Goal: Task Accomplishment & Management: Complete application form

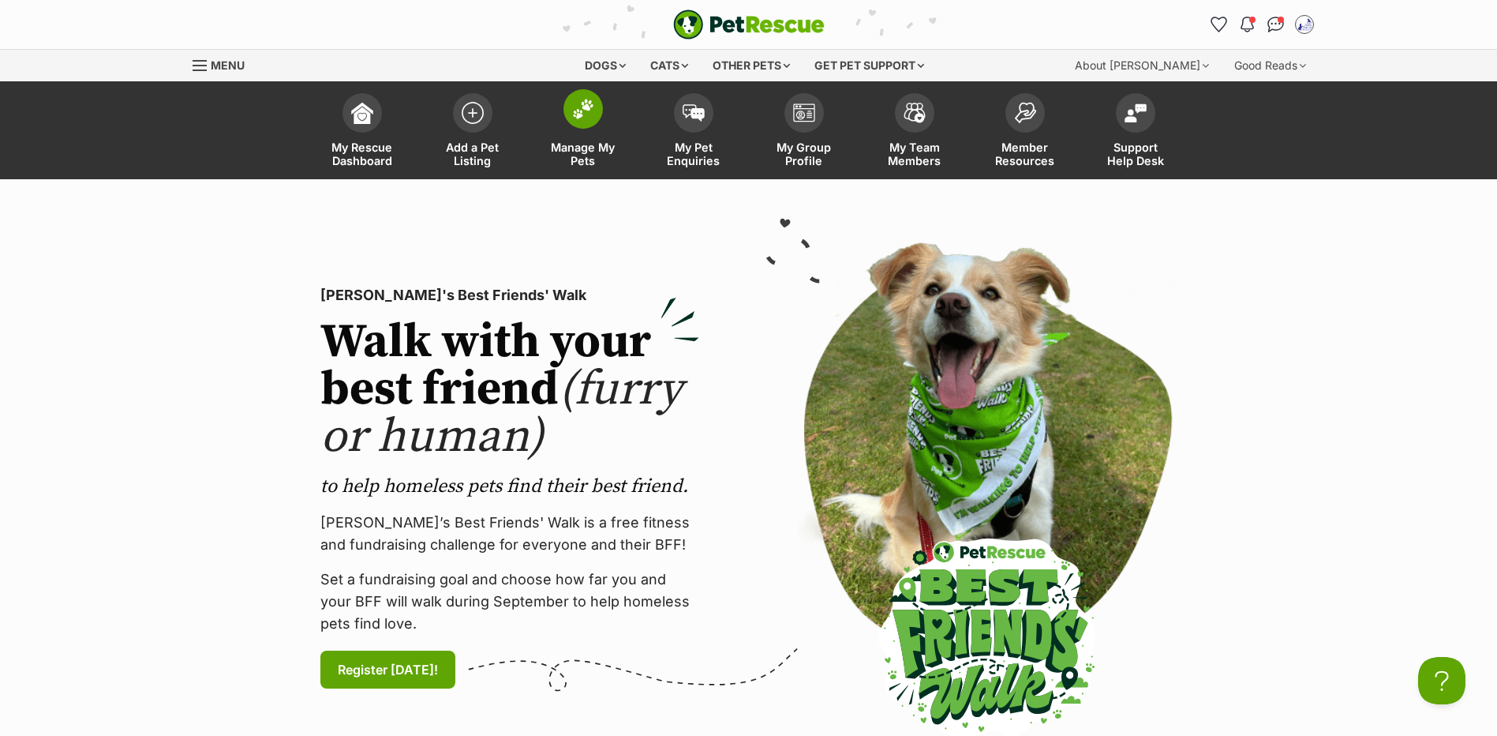
click at [569, 141] on span "Manage My Pets" at bounding box center [583, 153] width 71 height 27
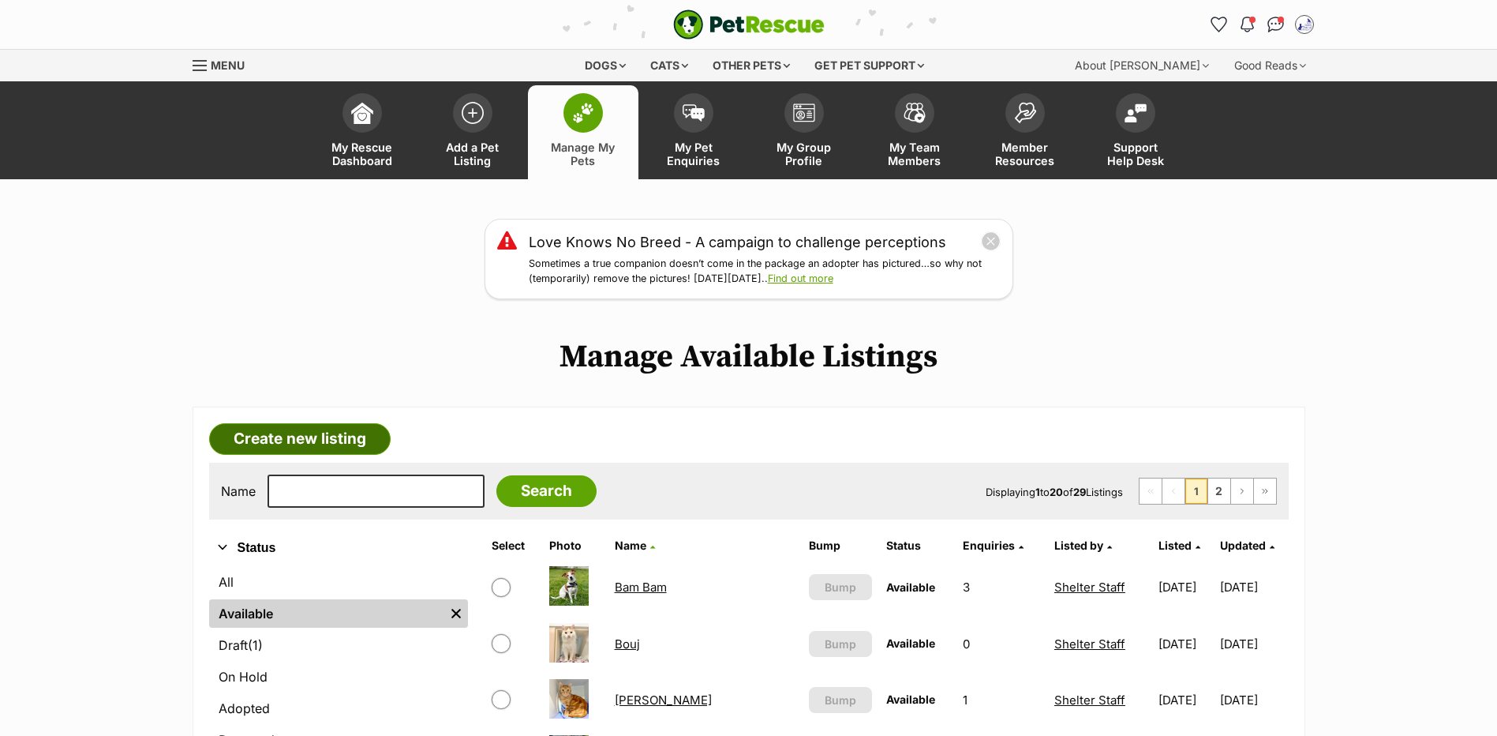
click at [267, 455] on link "Create new listing" at bounding box center [300, 439] width 182 height 32
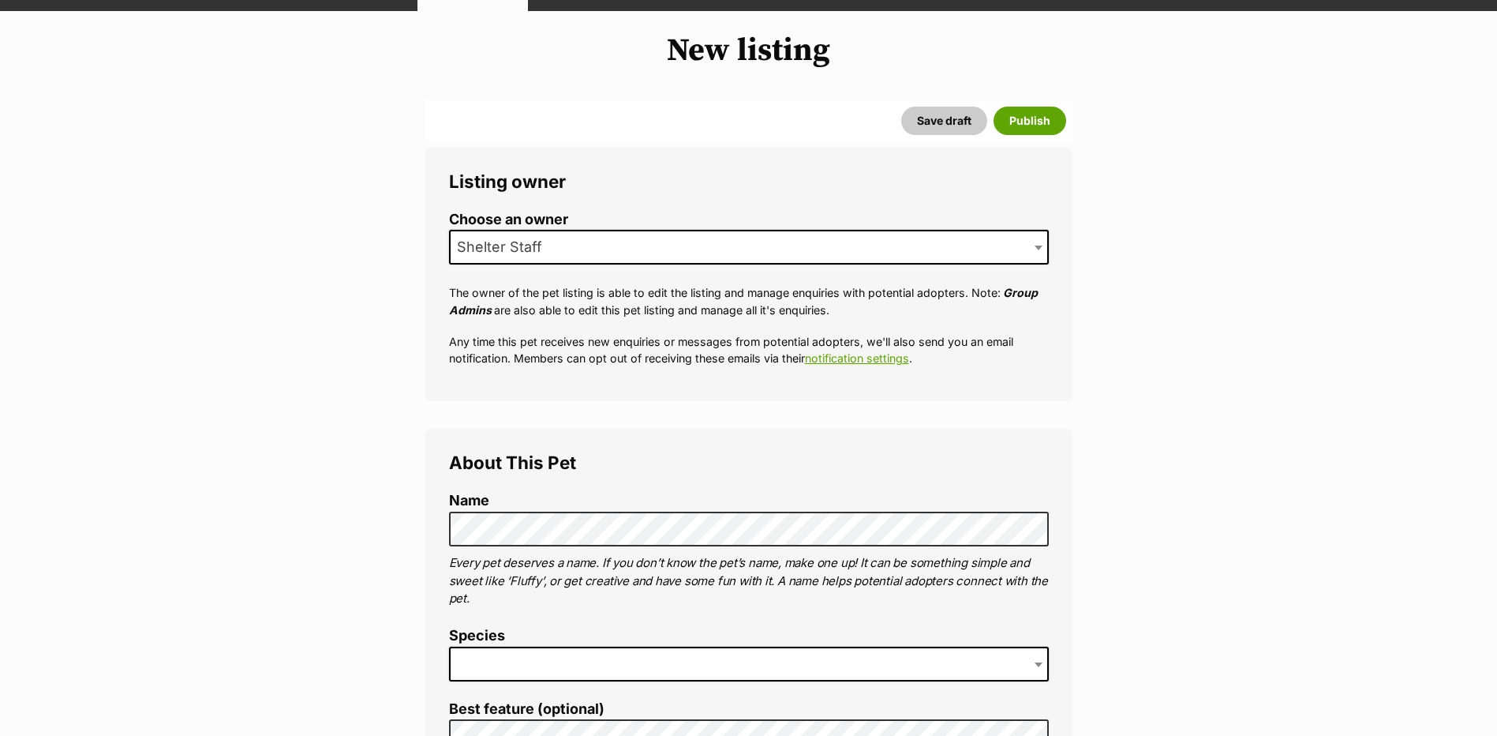
scroll to position [337, 0]
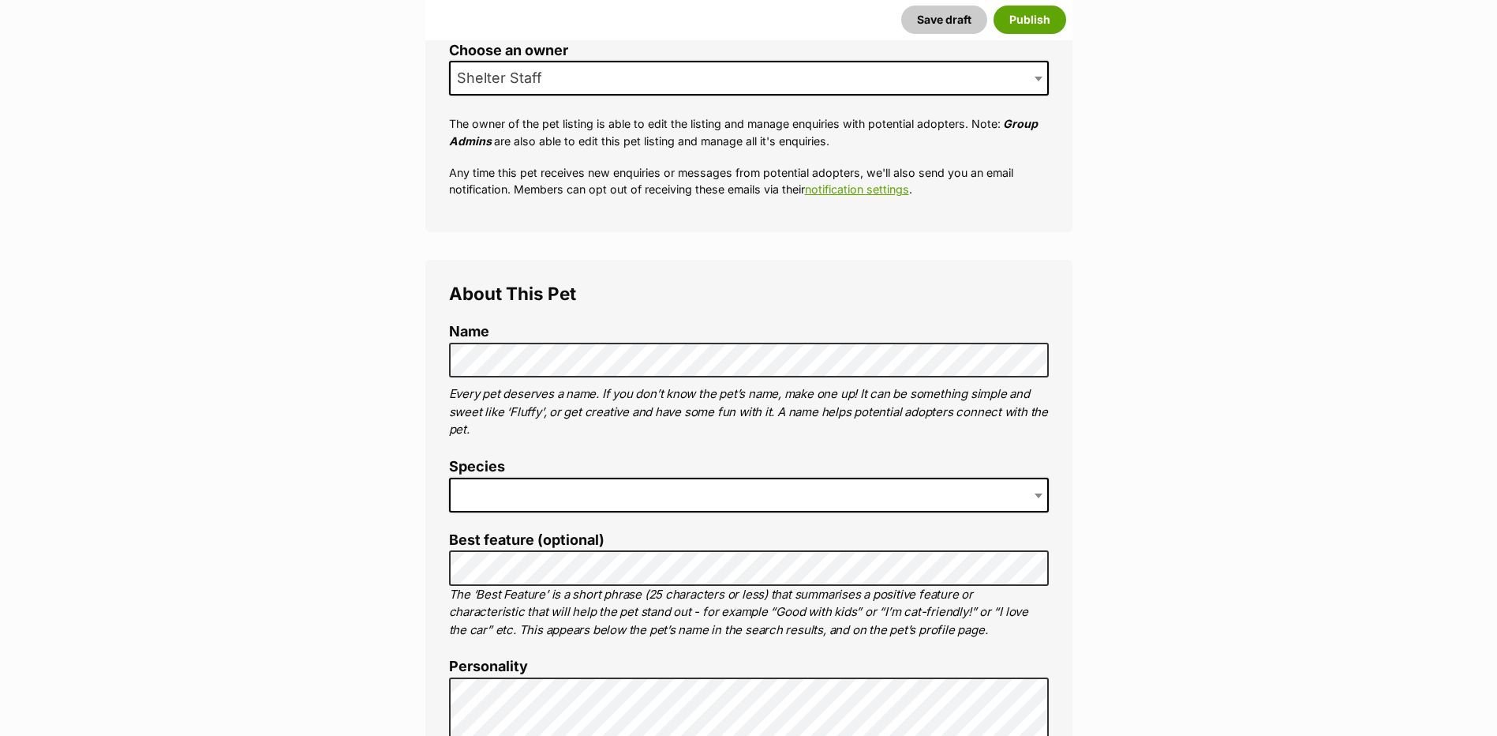
click at [507, 512] on span at bounding box center [749, 495] width 600 height 35
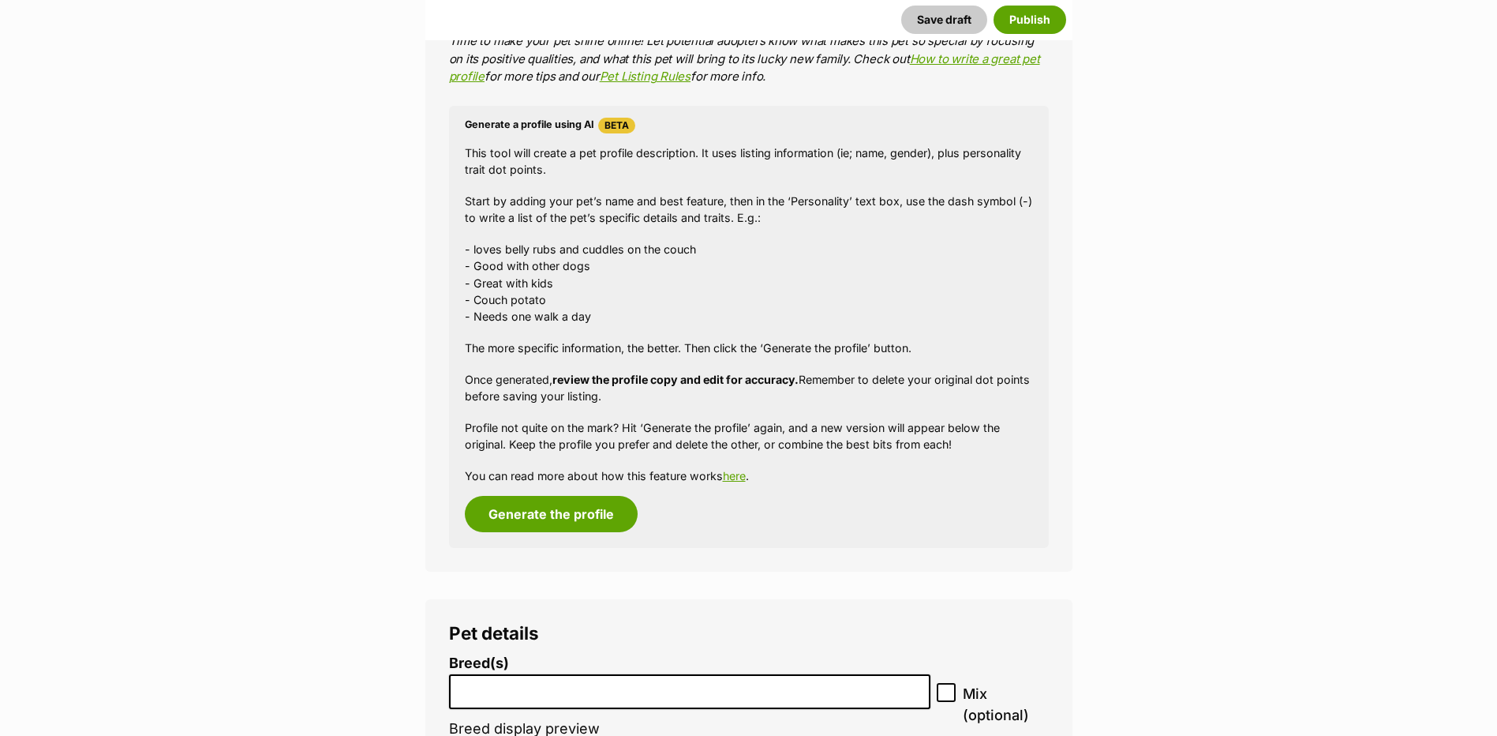
scroll to position [1684, 0]
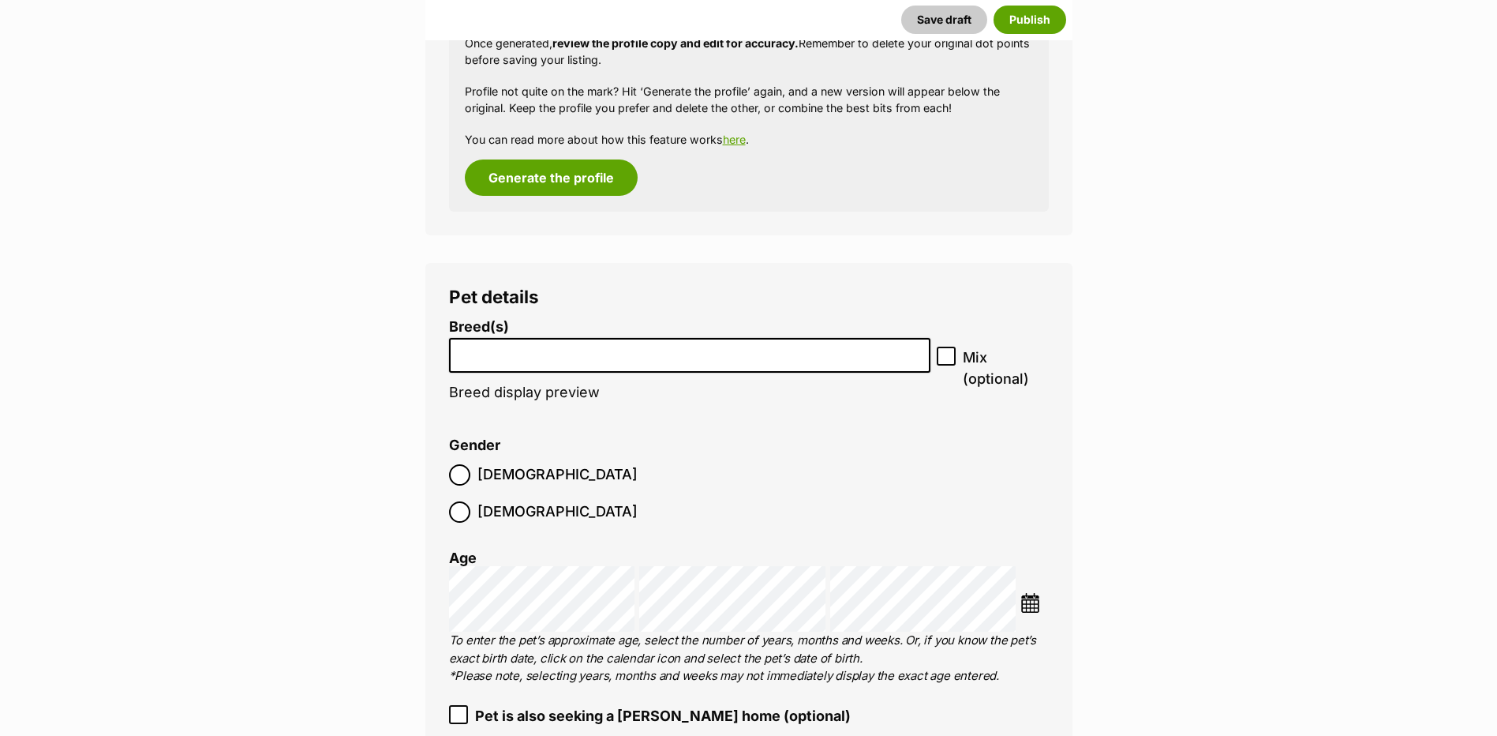
click at [498, 360] on input "search" at bounding box center [690, 351] width 471 height 17
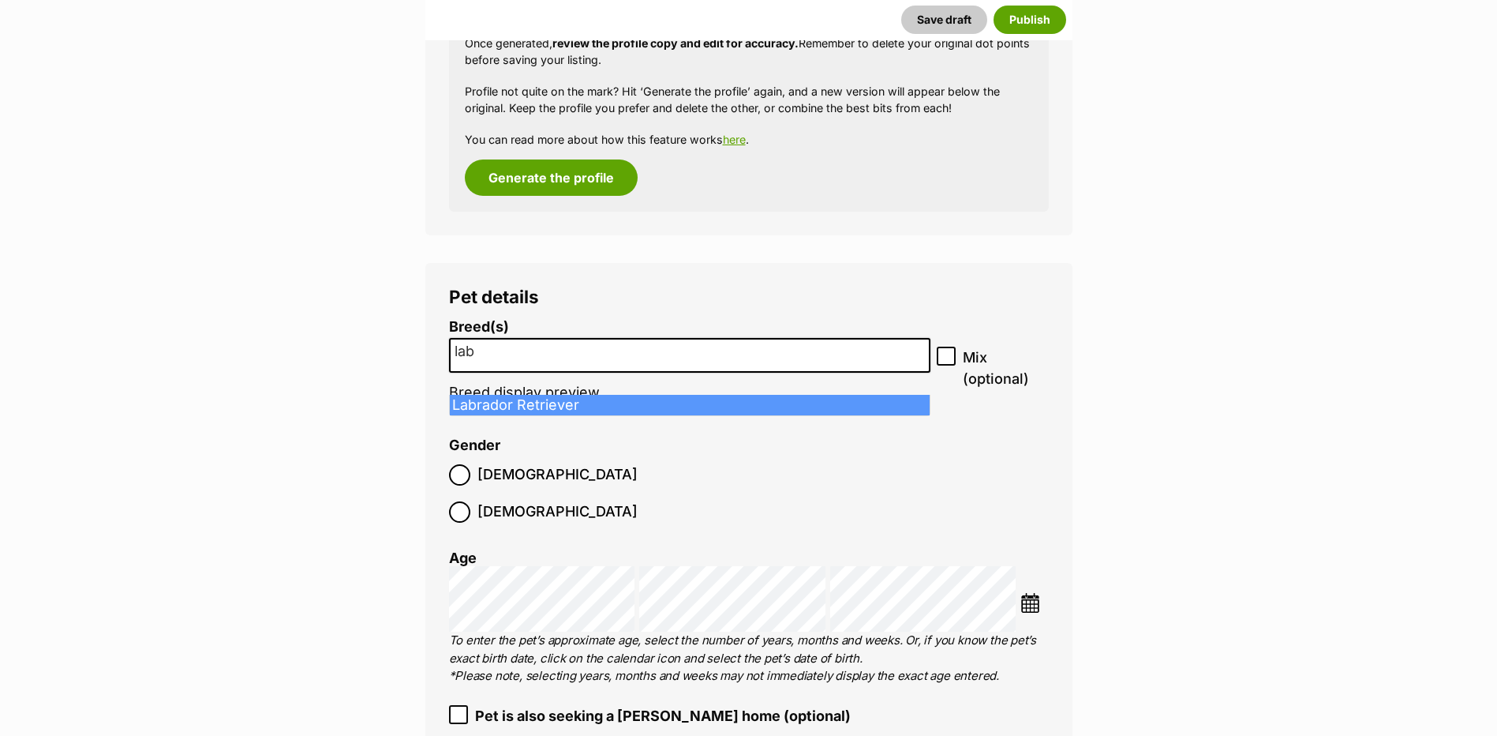
type input "labr"
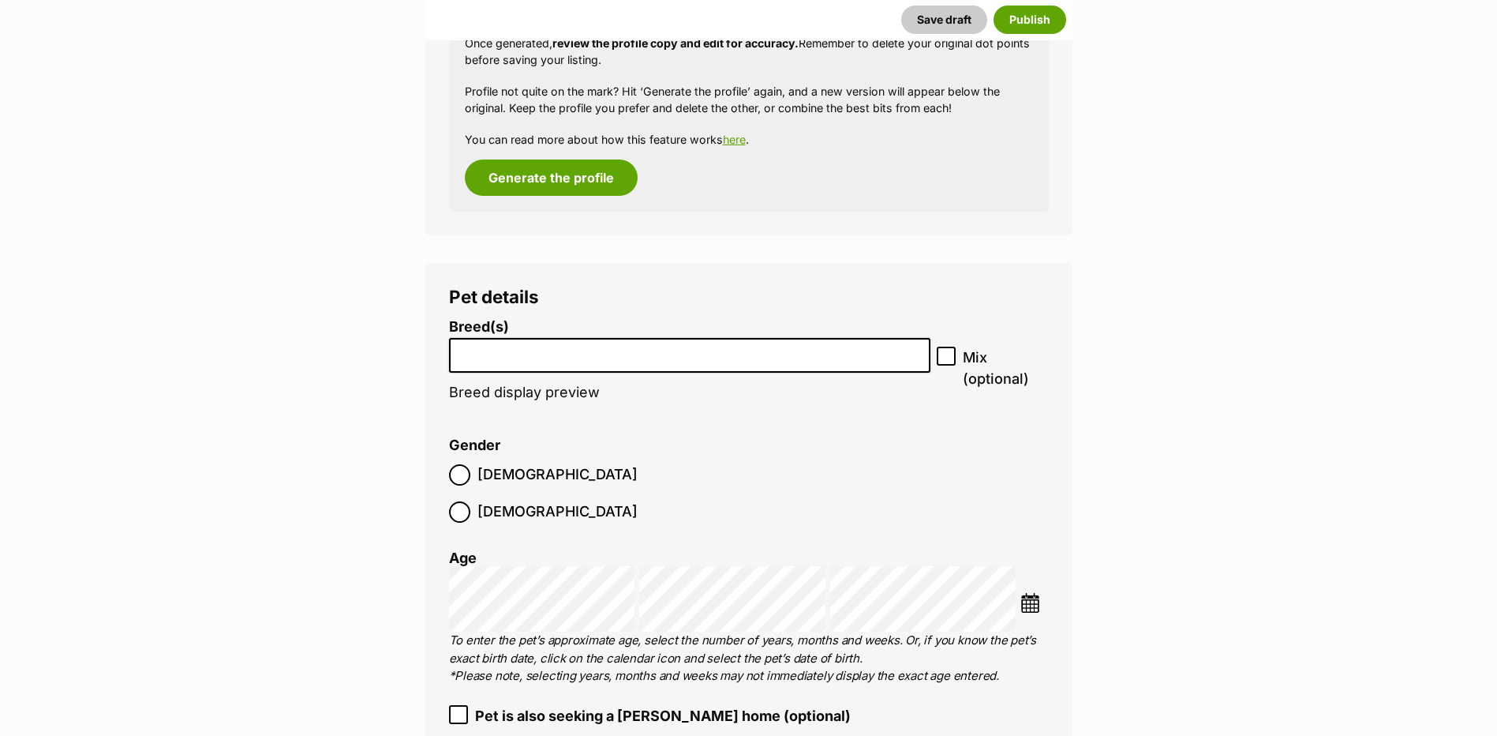
click at [822, 360] on input "search" at bounding box center [690, 351] width 471 height 17
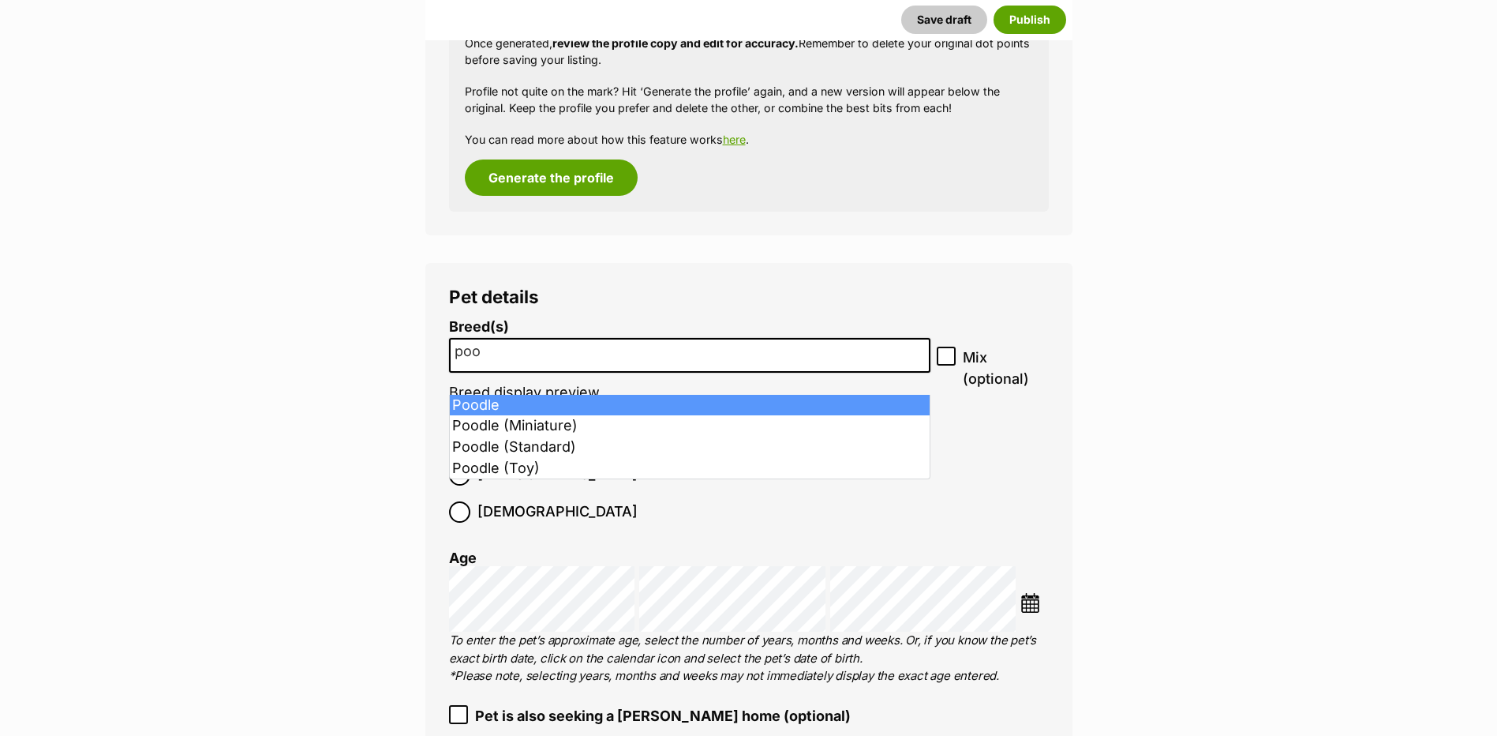
type input "poo"
select select "166"
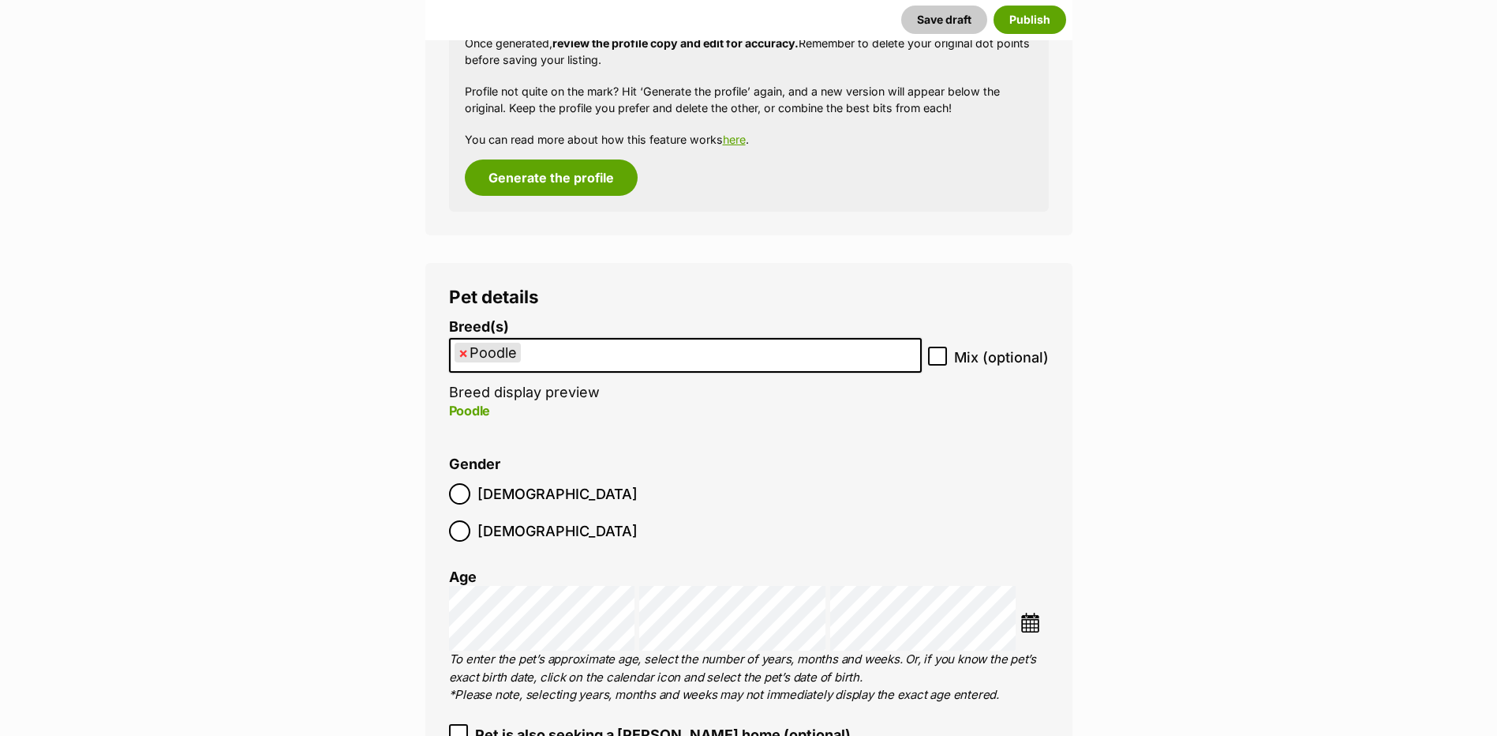
click at [928, 385] on div "Breed(s) Poodle Affenpinscher Afghan Hound Airedale Terrier Akita Akita (Japane…" at bounding box center [749, 378] width 600 height 118
click at [938, 361] on icon at bounding box center [937, 355] width 11 height 11
click at [938, 365] on input "Mix (optional)" at bounding box center [937, 355] width 19 height 19
checkbox input "true"
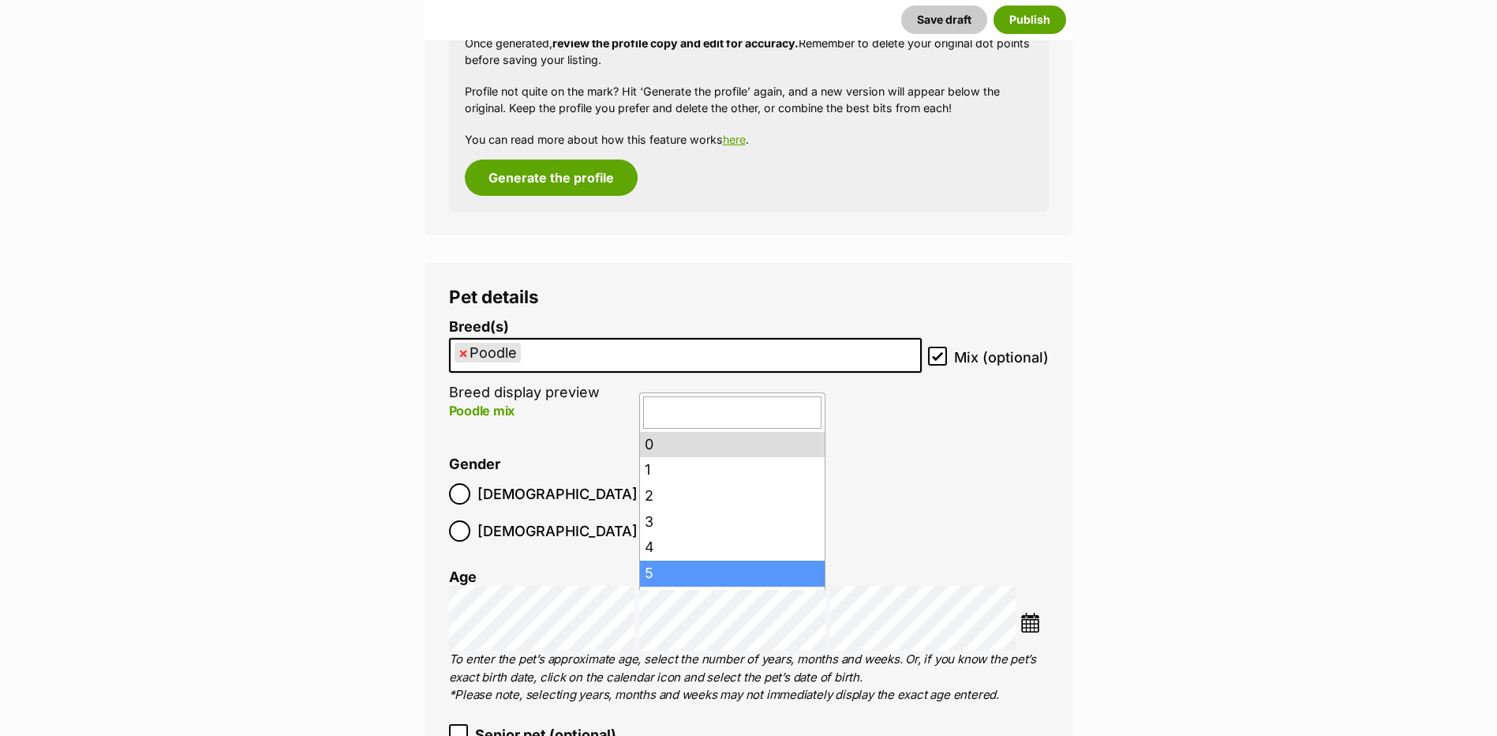
scroll to position [178, 0]
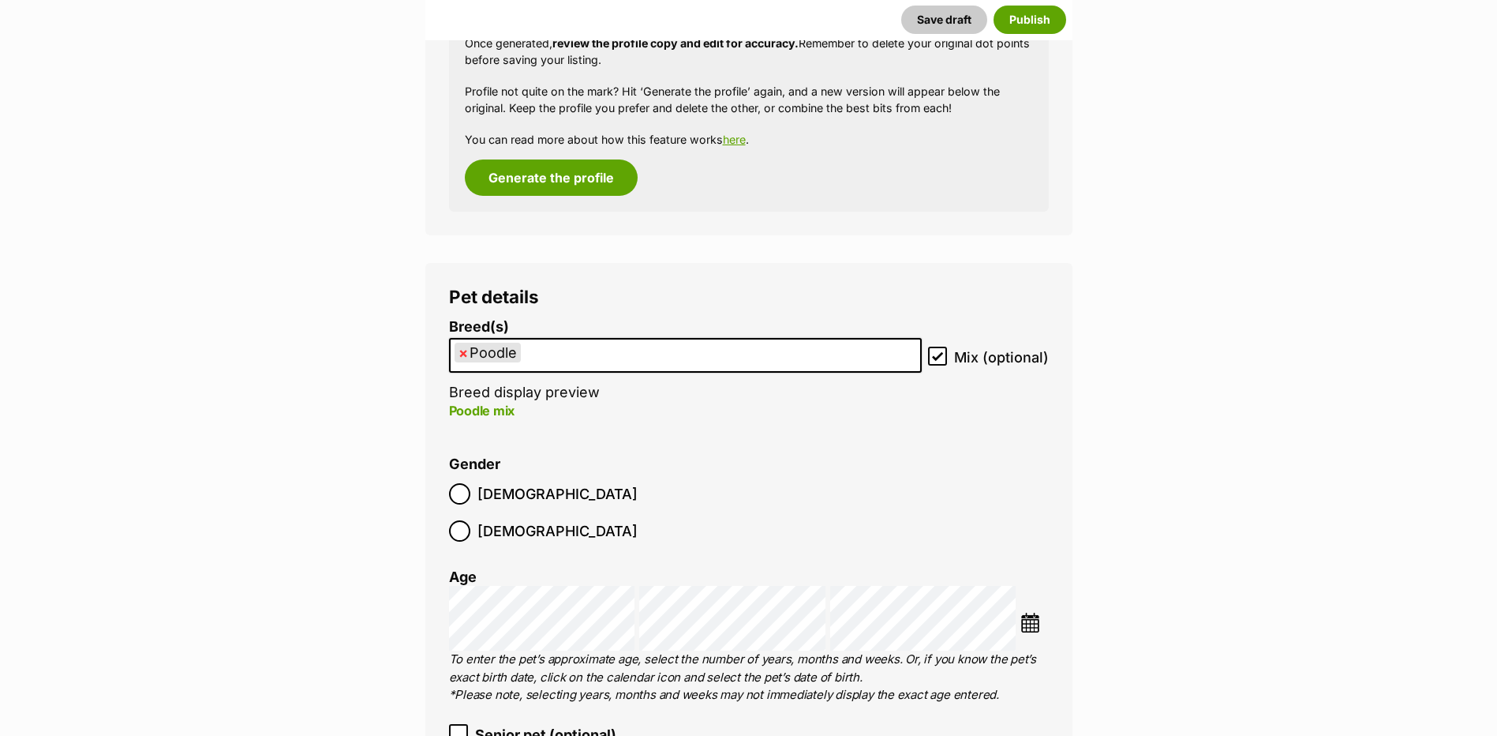
click at [994, 496] on li "Gender Male Female" at bounding box center [749, 502] width 600 height 93
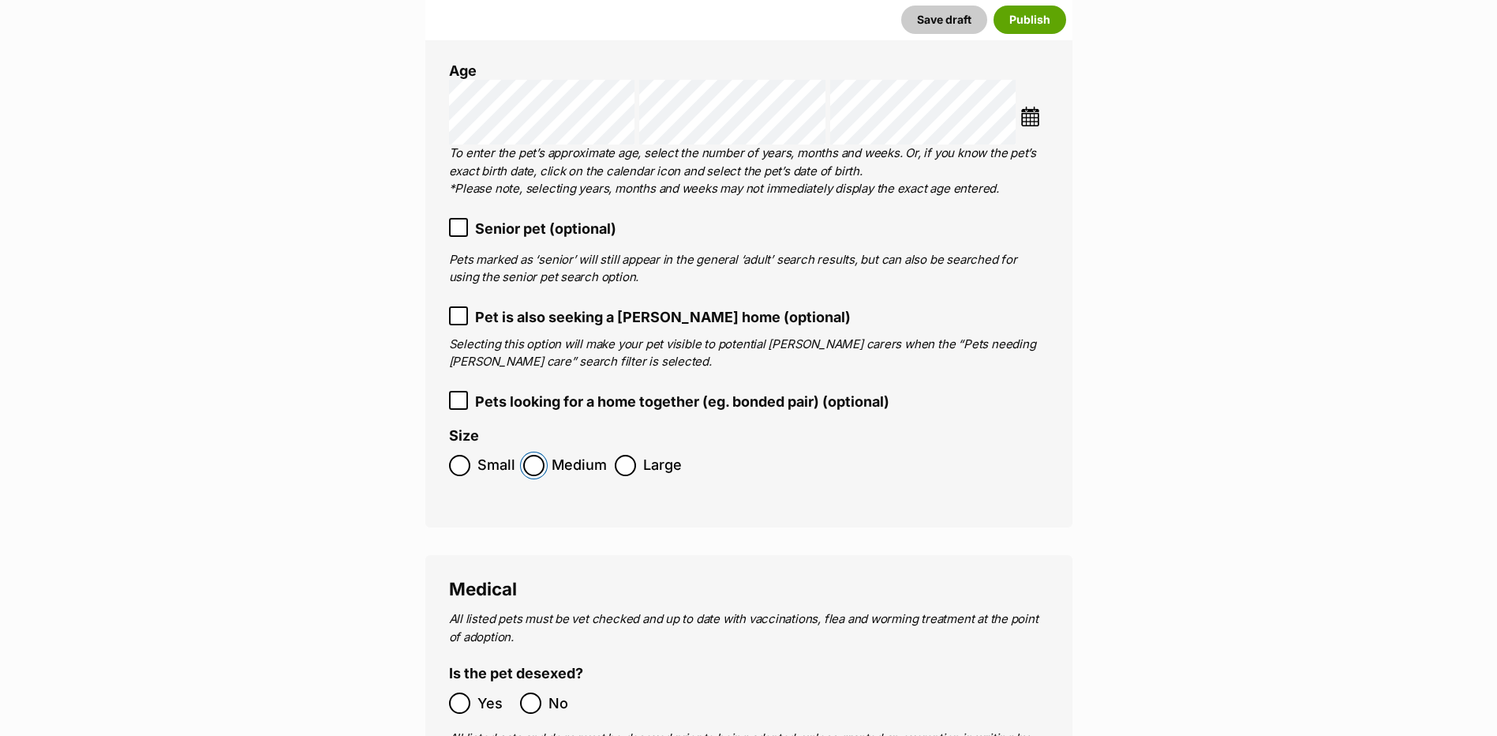
scroll to position [2358, 0]
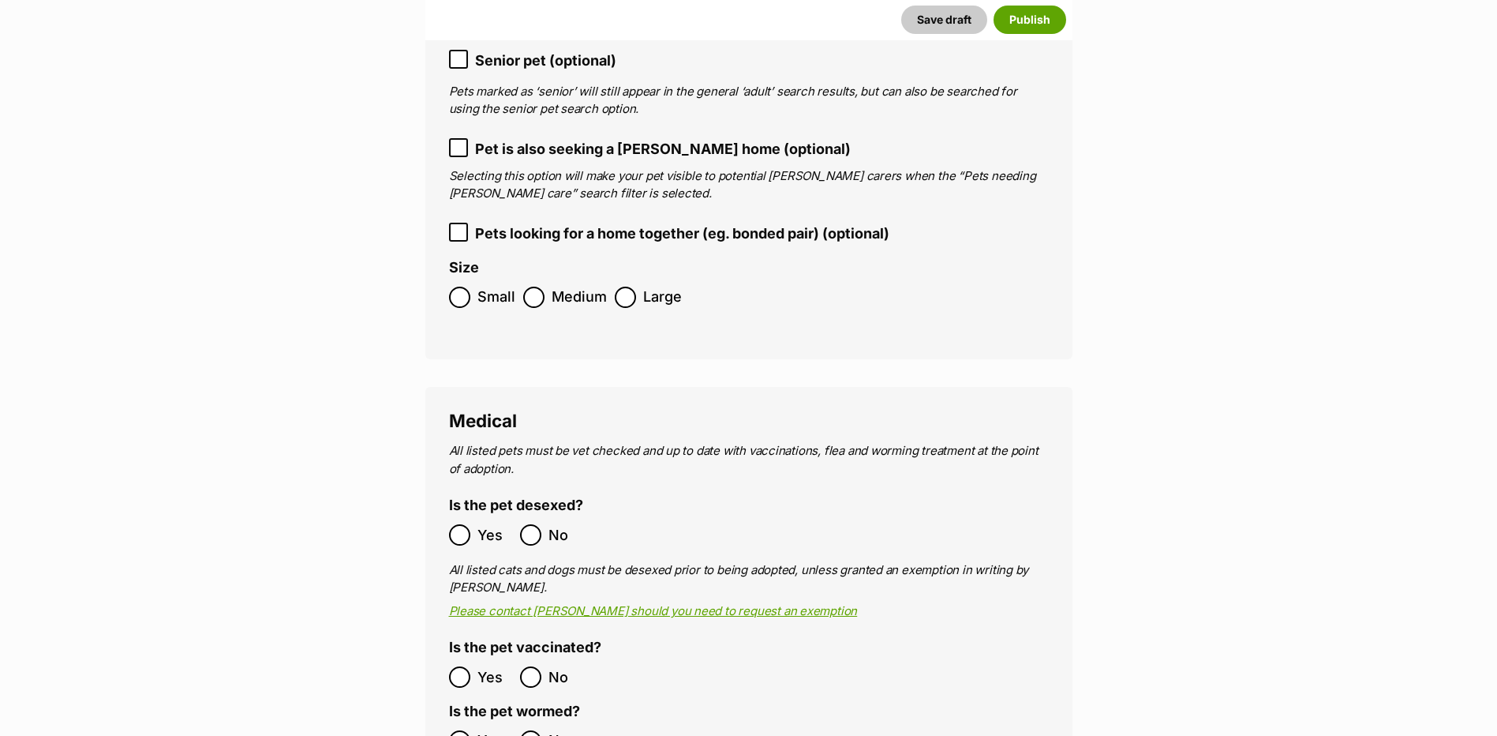
click at [478, 524] on span "Yes" at bounding box center [495, 534] width 35 height 21
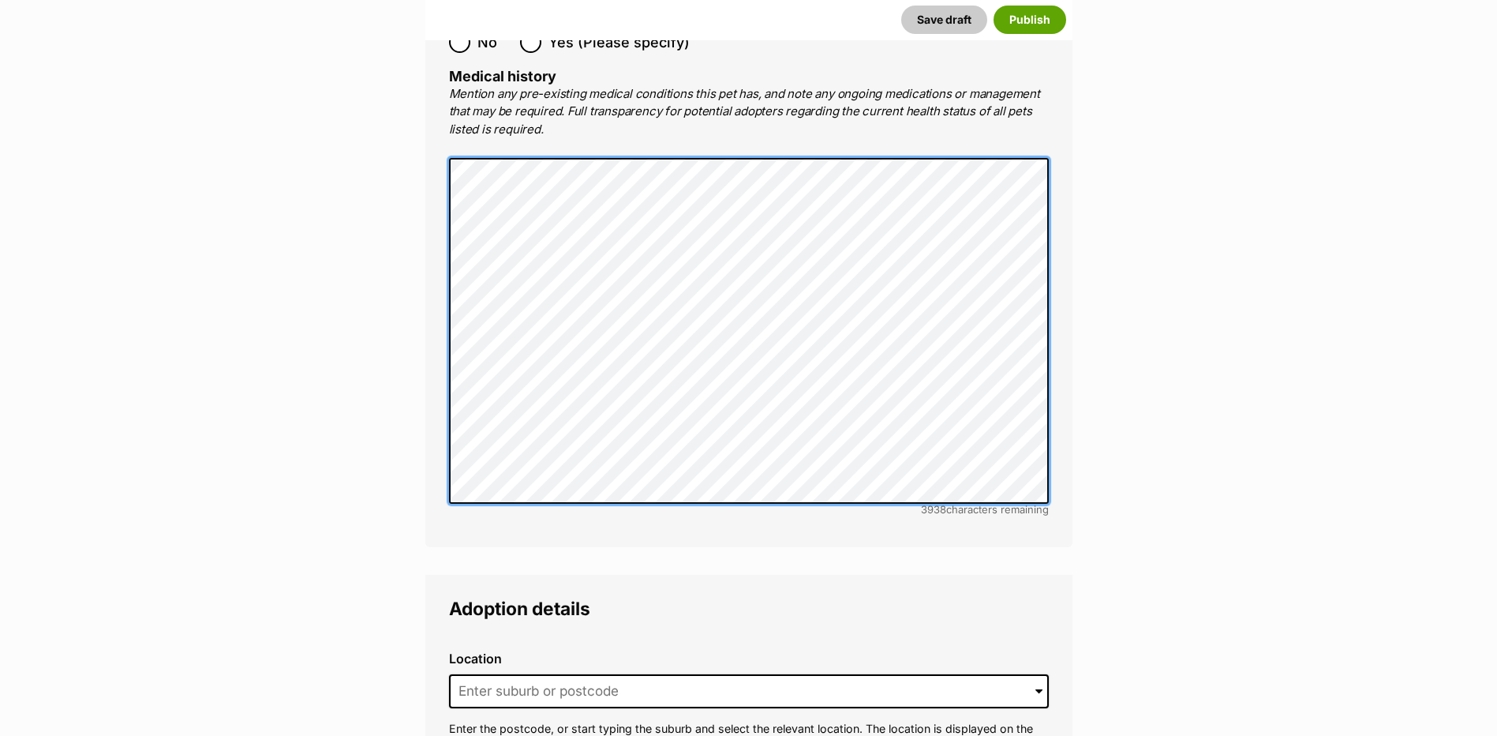
scroll to position [3368, 0]
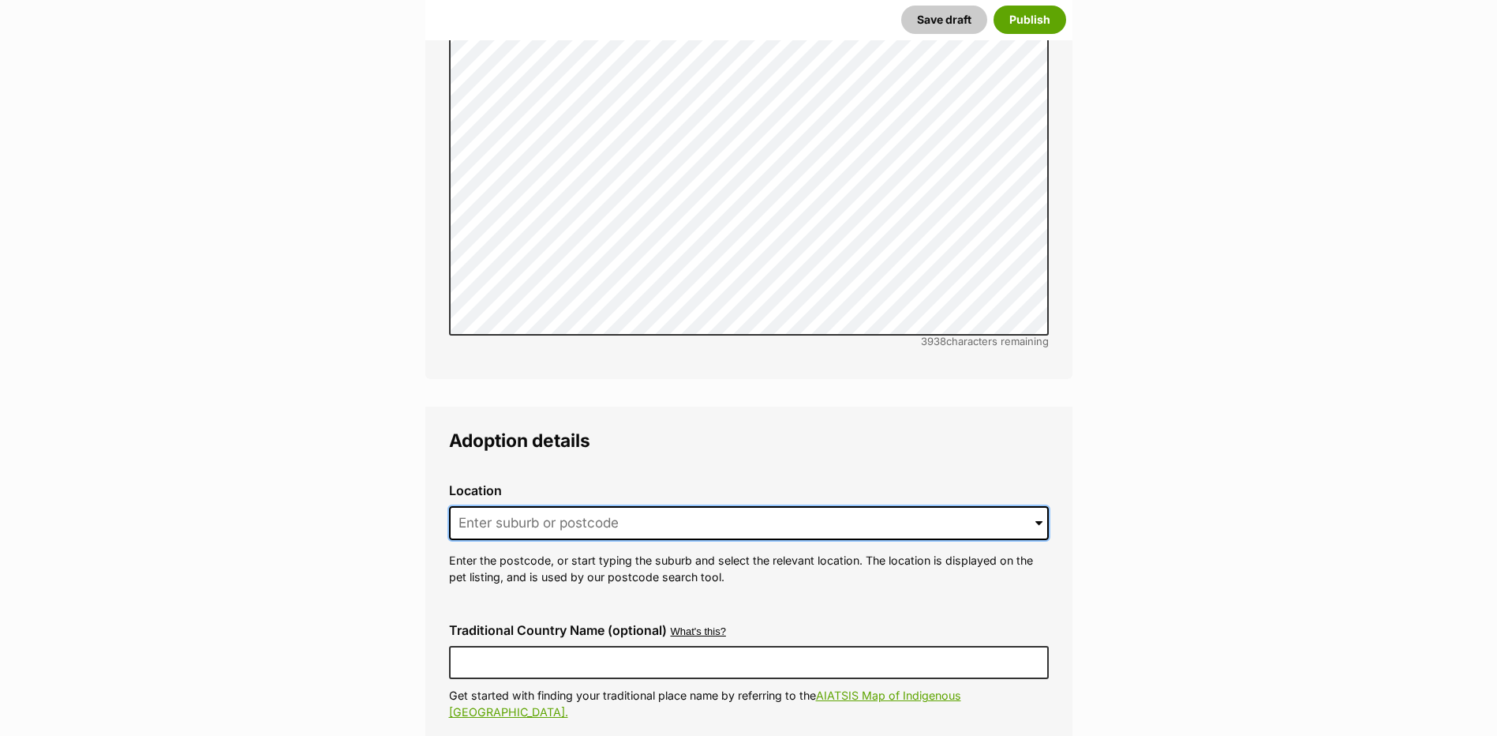
click at [590, 506] on input at bounding box center [749, 523] width 600 height 35
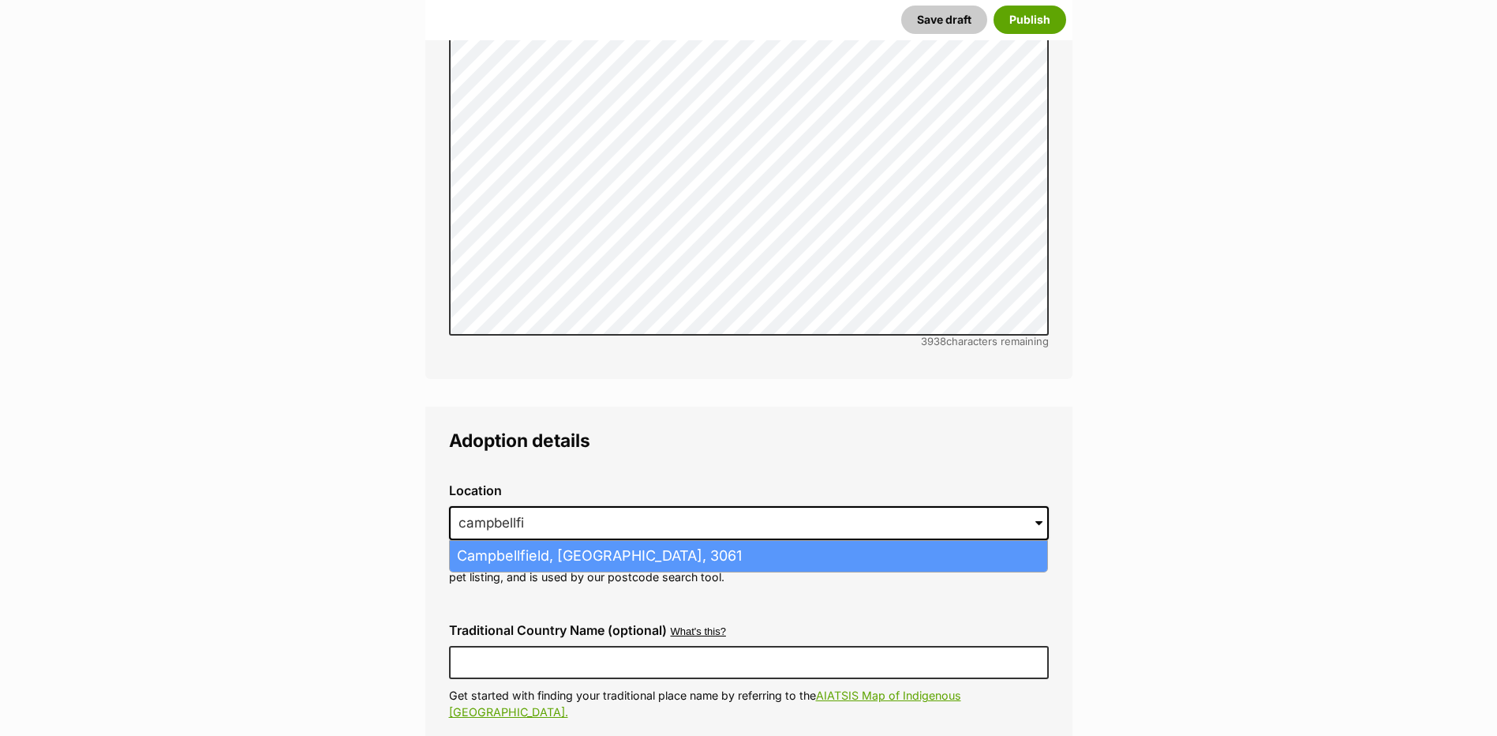
click at [624, 543] on li "Campbellfield, Victoria, 3061" at bounding box center [748, 556] width 597 height 31
type input "Campbellfield, Victoria, 3061"
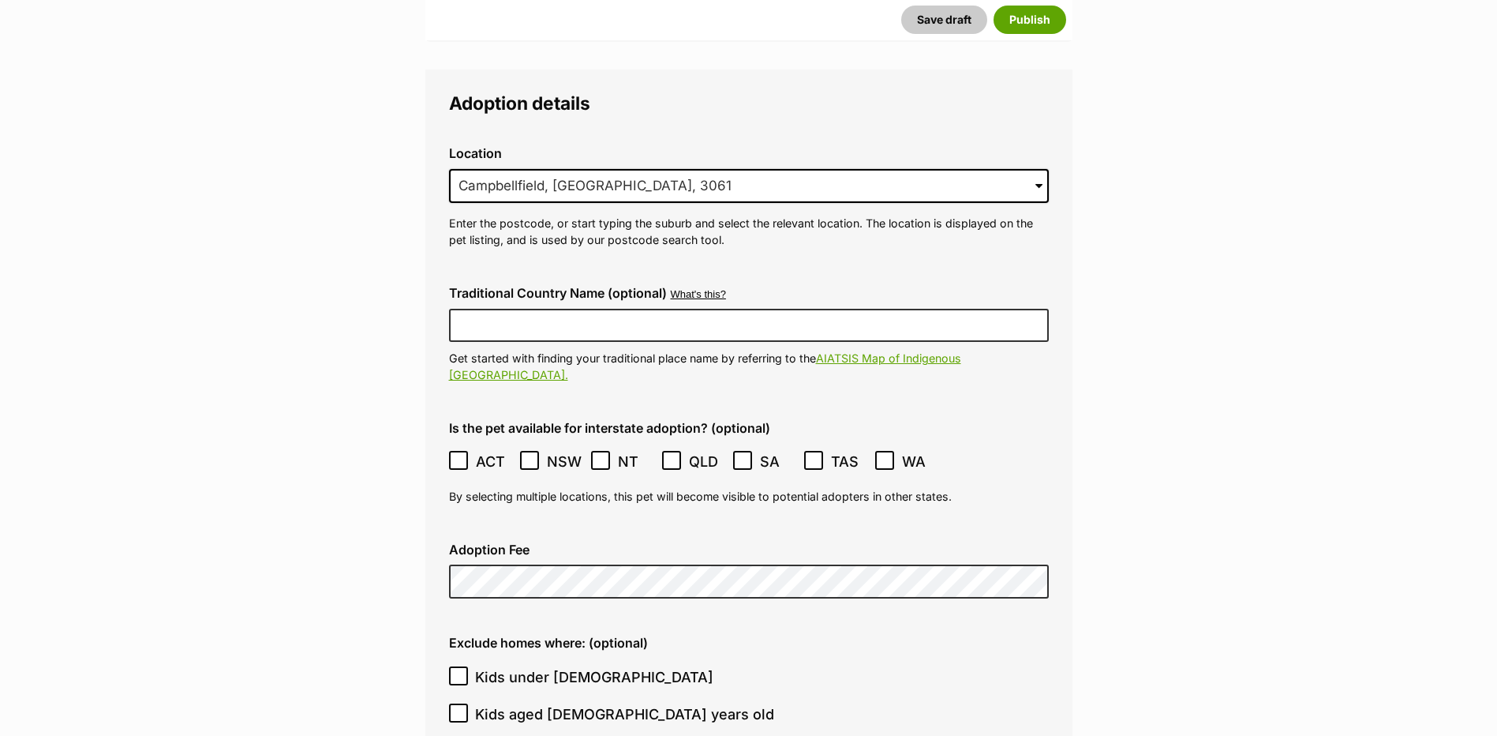
scroll to position [3874, 0]
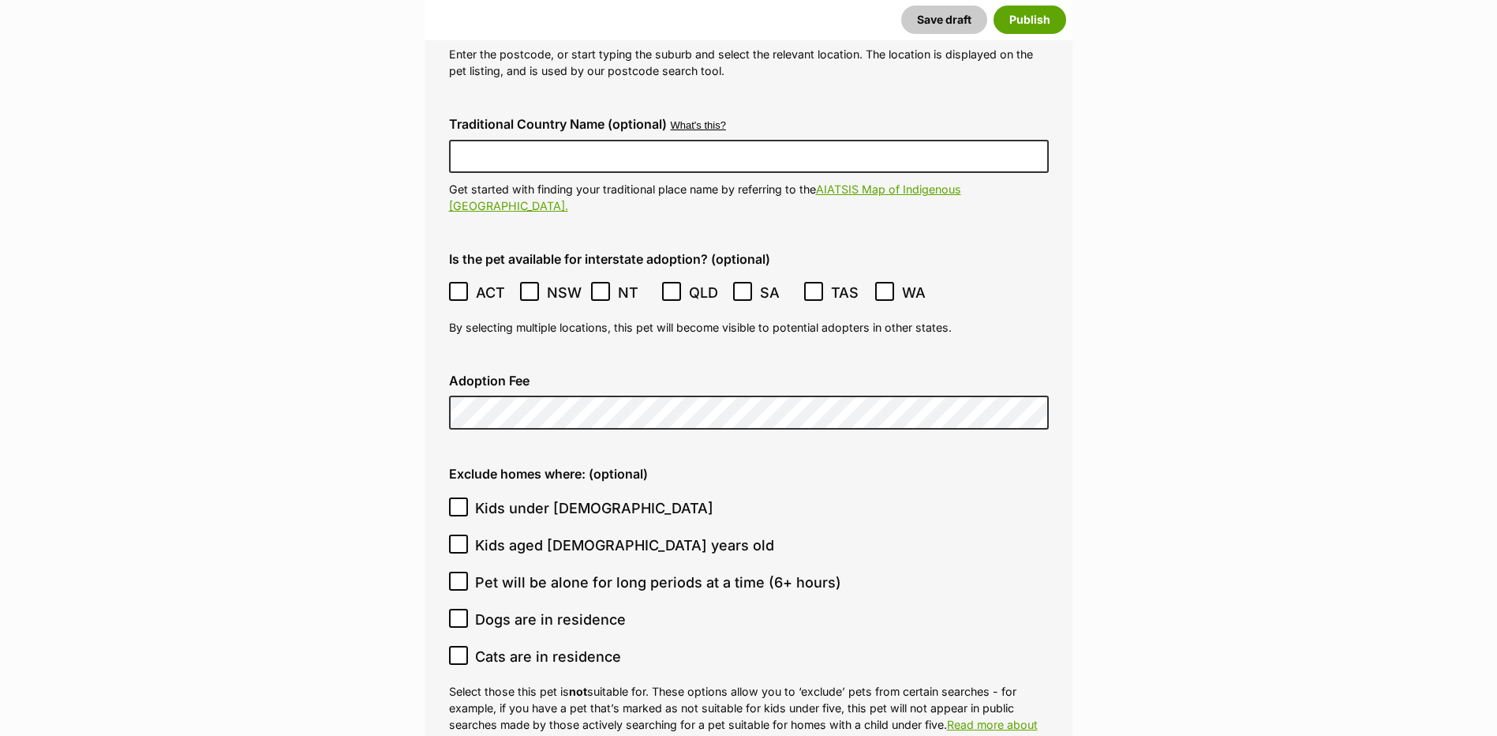
click at [498, 497] on span "Kids under [DEMOGRAPHIC_DATA]" at bounding box center [594, 507] width 238 height 21
click at [468, 497] on input "Kids under [DEMOGRAPHIC_DATA]" at bounding box center [458, 506] width 19 height 19
click at [474, 497] on label "Kids under [DEMOGRAPHIC_DATA]" at bounding box center [745, 507] width 592 height 21
click at [468, 497] on input "Kids under [DEMOGRAPHIC_DATA]" at bounding box center [458, 506] width 19 height 19
click at [459, 503] on icon at bounding box center [458, 506] width 9 height 7
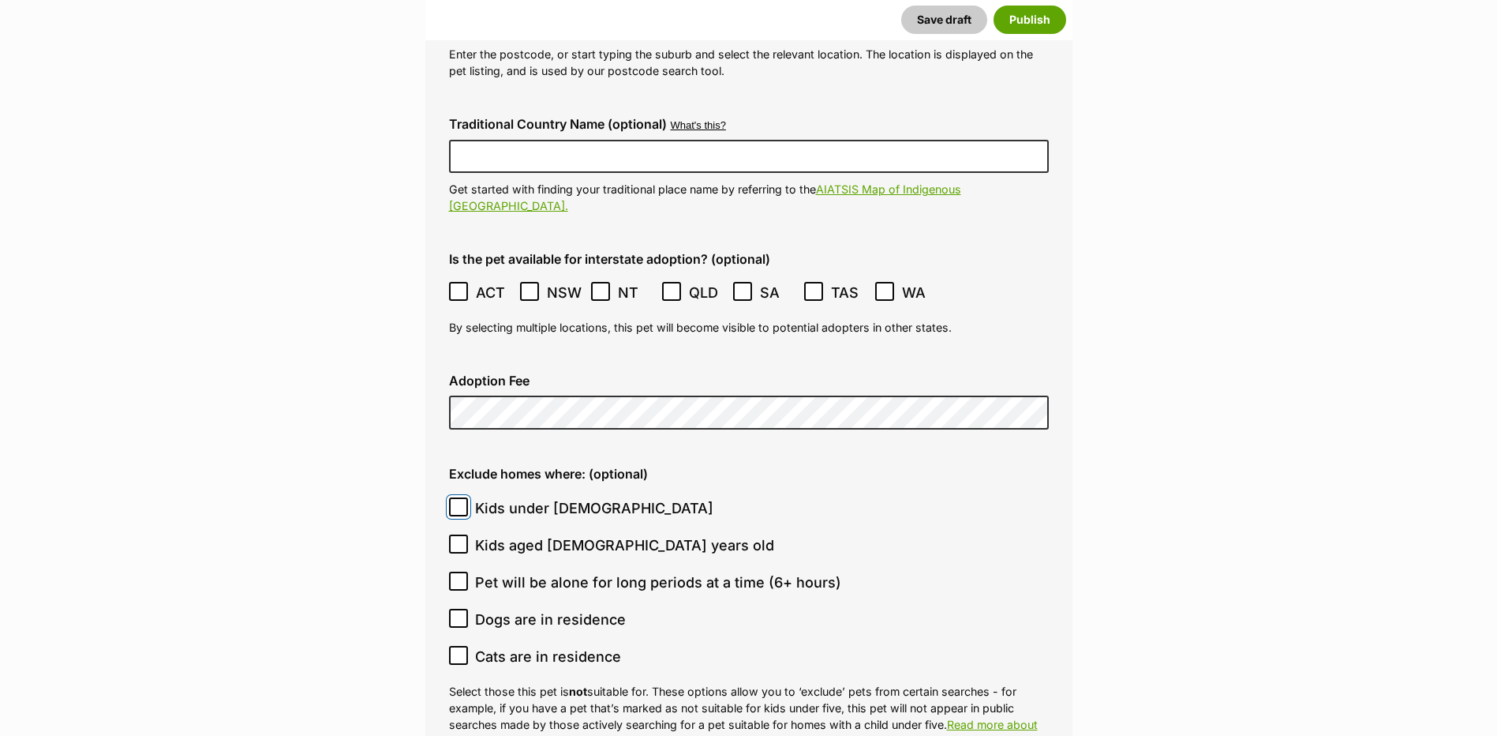
click at [459, 497] on input "Kids under [DEMOGRAPHIC_DATA]" at bounding box center [458, 506] width 19 height 19
checkbox input "true"
click at [453, 525] on ol "Kids under 5 years old Kids aged 6-12 years old Pet will be alone for long peri…" at bounding box center [749, 581] width 600 height 185
click at [465, 534] on input "Kids aged [DEMOGRAPHIC_DATA] years old" at bounding box center [458, 543] width 19 height 19
checkbox input "true"
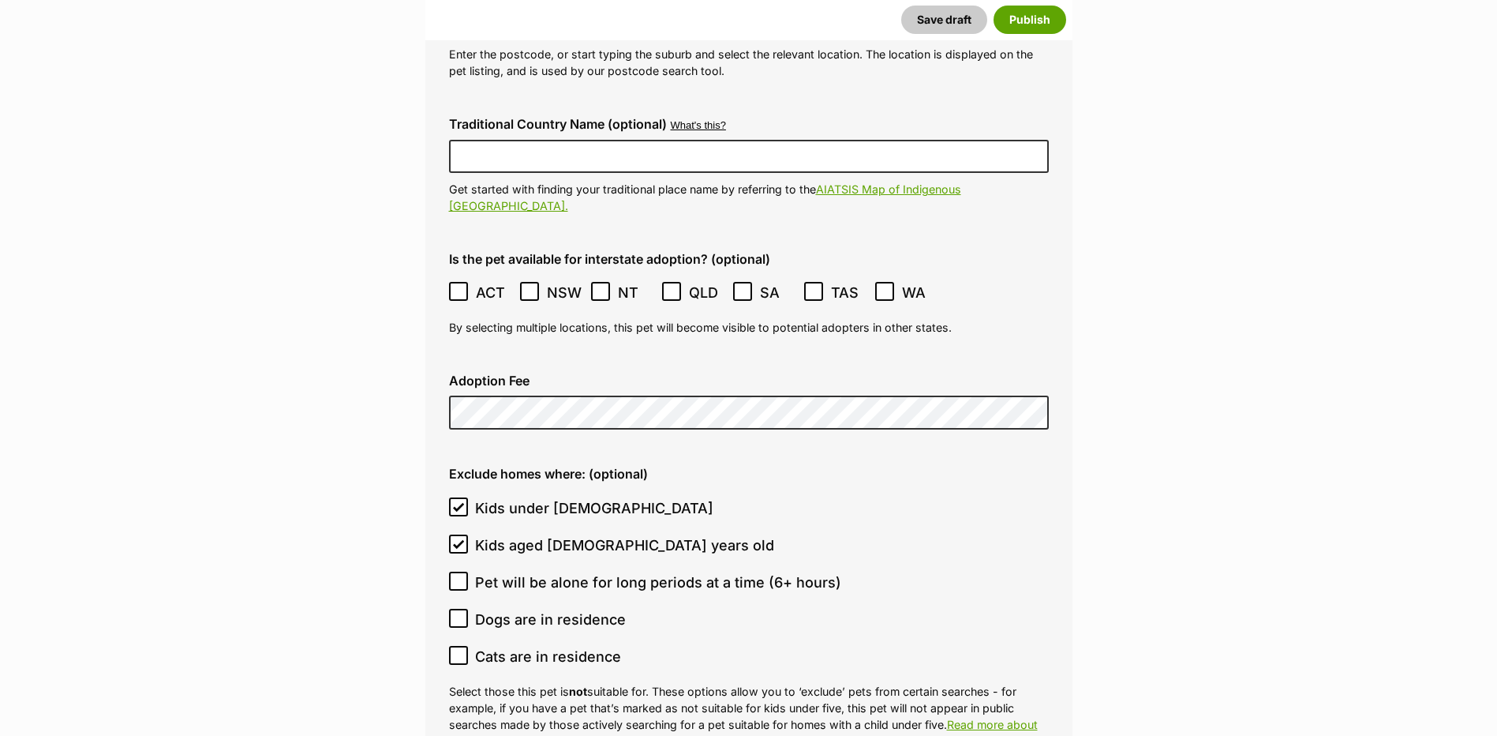
click at [461, 614] on icon at bounding box center [458, 617] width 9 height 7
click at [461, 609] on input "Dogs are in residence" at bounding box center [458, 618] width 19 height 19
checkbox input "true"
click at [458, 646] on input "Cats are in residence" at bounding box center [458, 655] width 19 height 19
checkbox input "true"
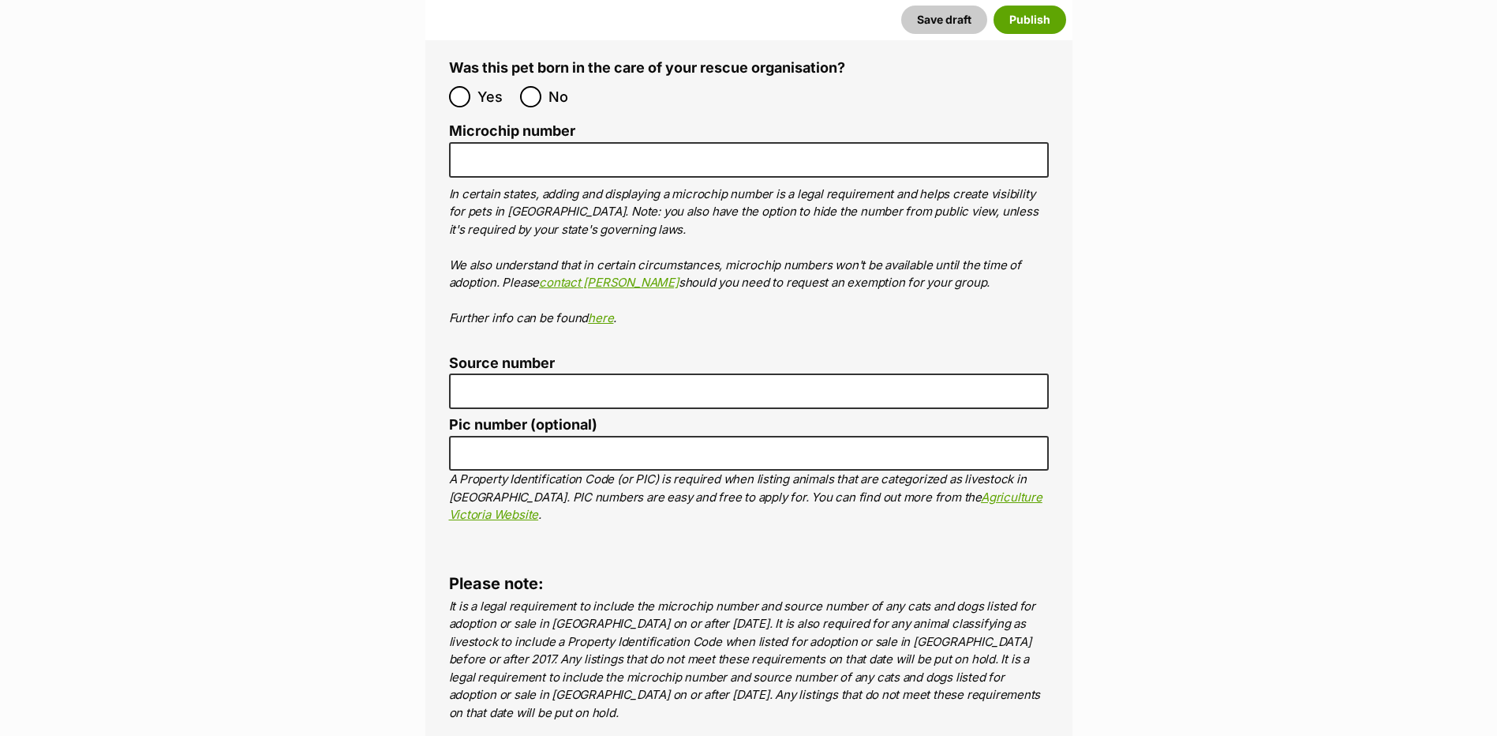
scroll to position [5054, 0]
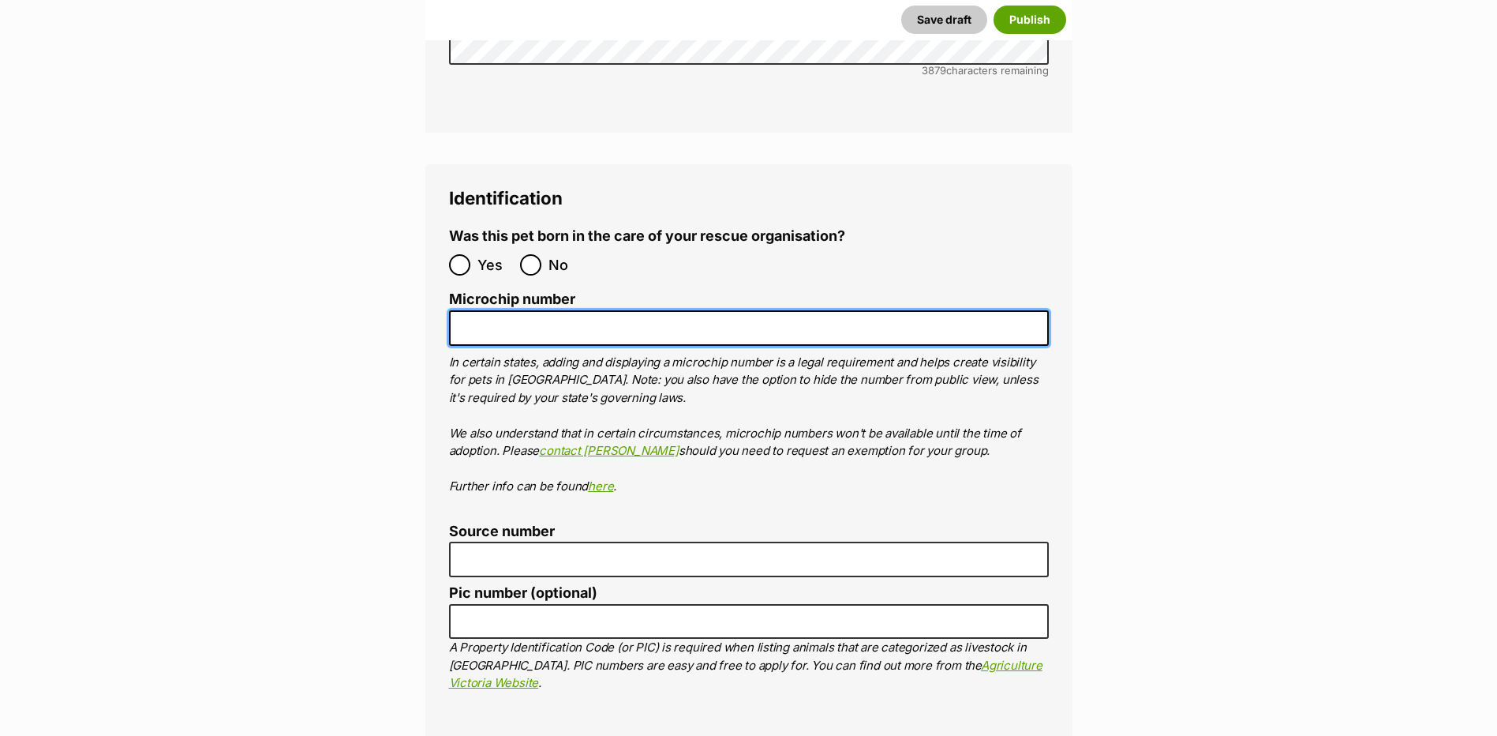
click at [560, 310] on input "Microchip number" at bounding box center [749, 328] width 600 height 36
paste input "991003001335777"
type input "991003001335777"
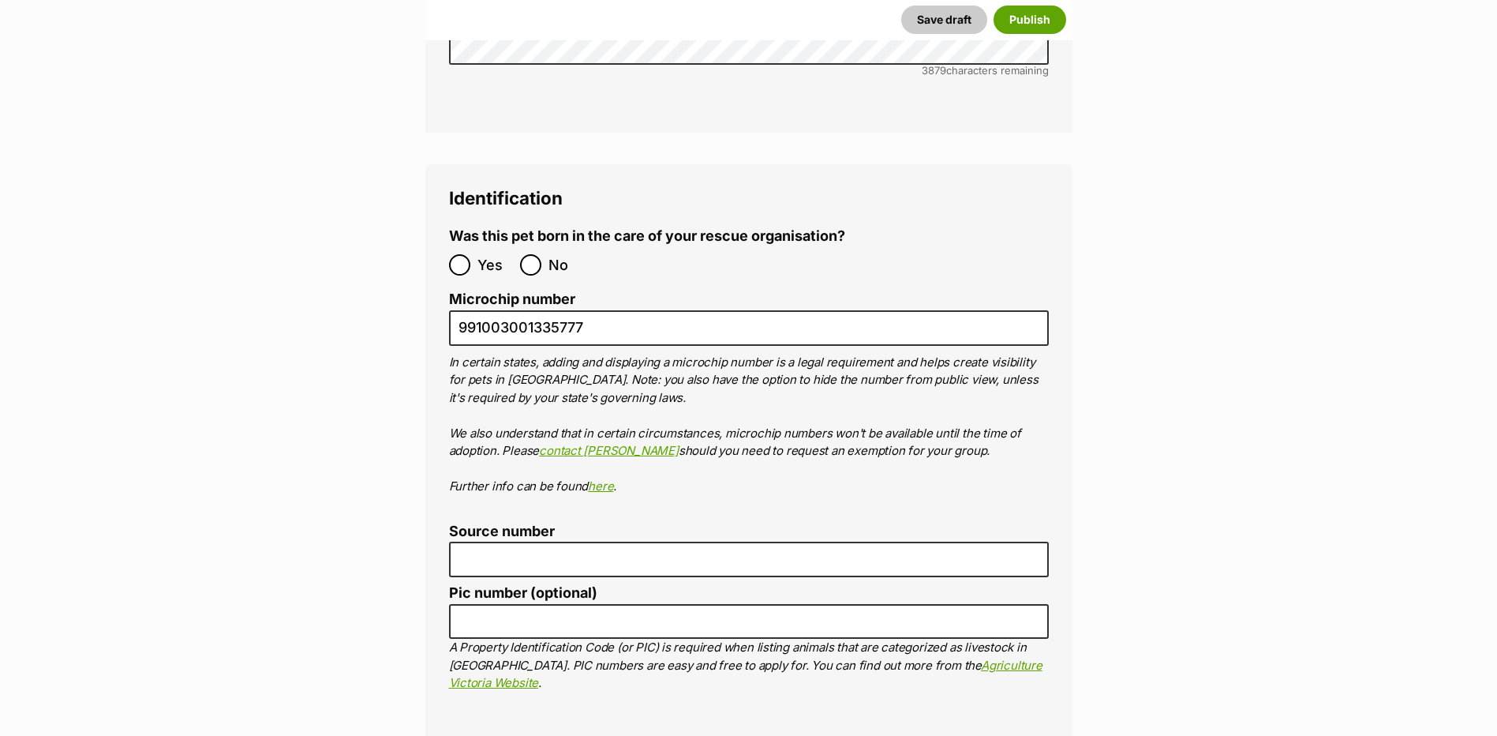
click at [545, 254] on label "No" at bounding box center [551, 264] width 63 height 21
click at [541, 254] on input "No" at bounding box center [530, 264] width 21 height 21
radio input "true"
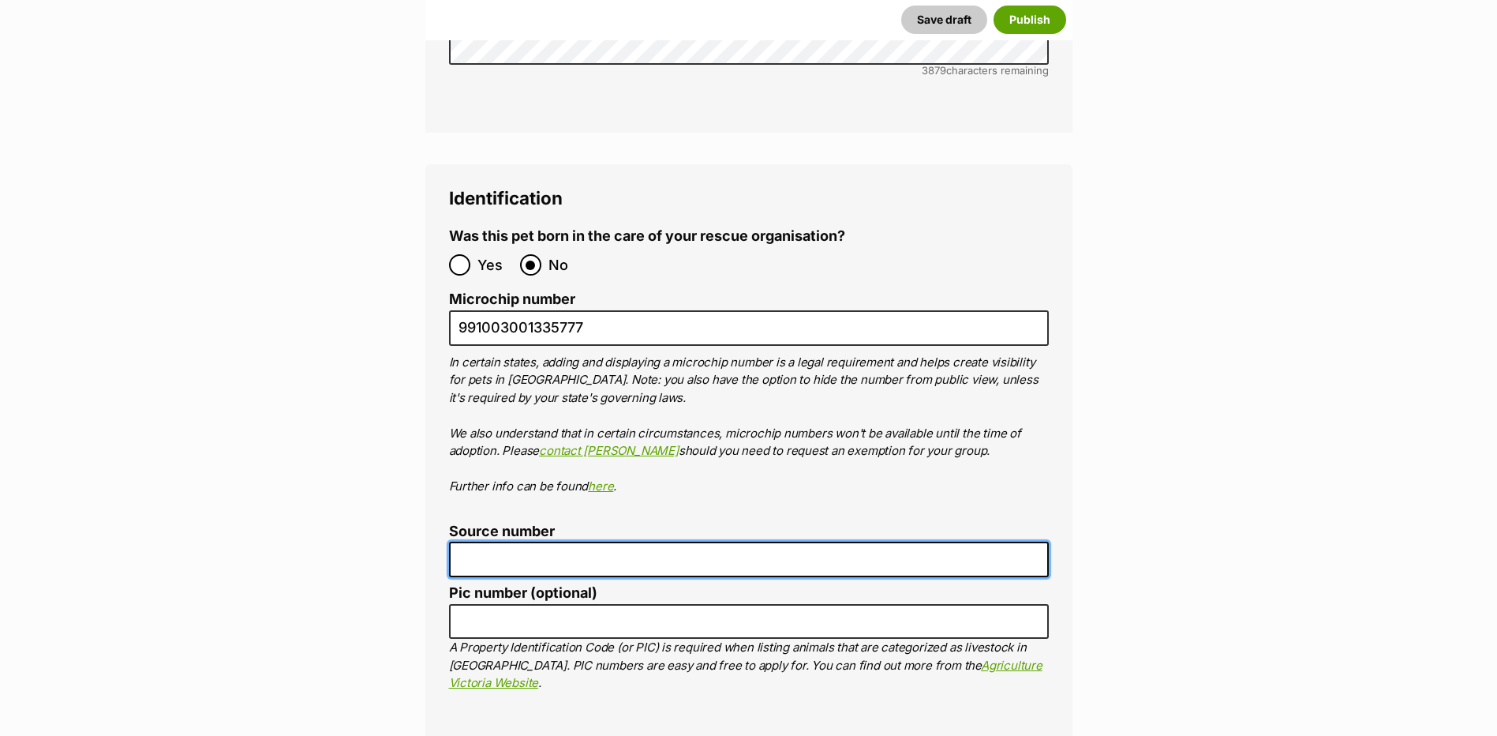
click at [557, 541] on input "Source number" at bounding box center [749, 559] width 600 height 36
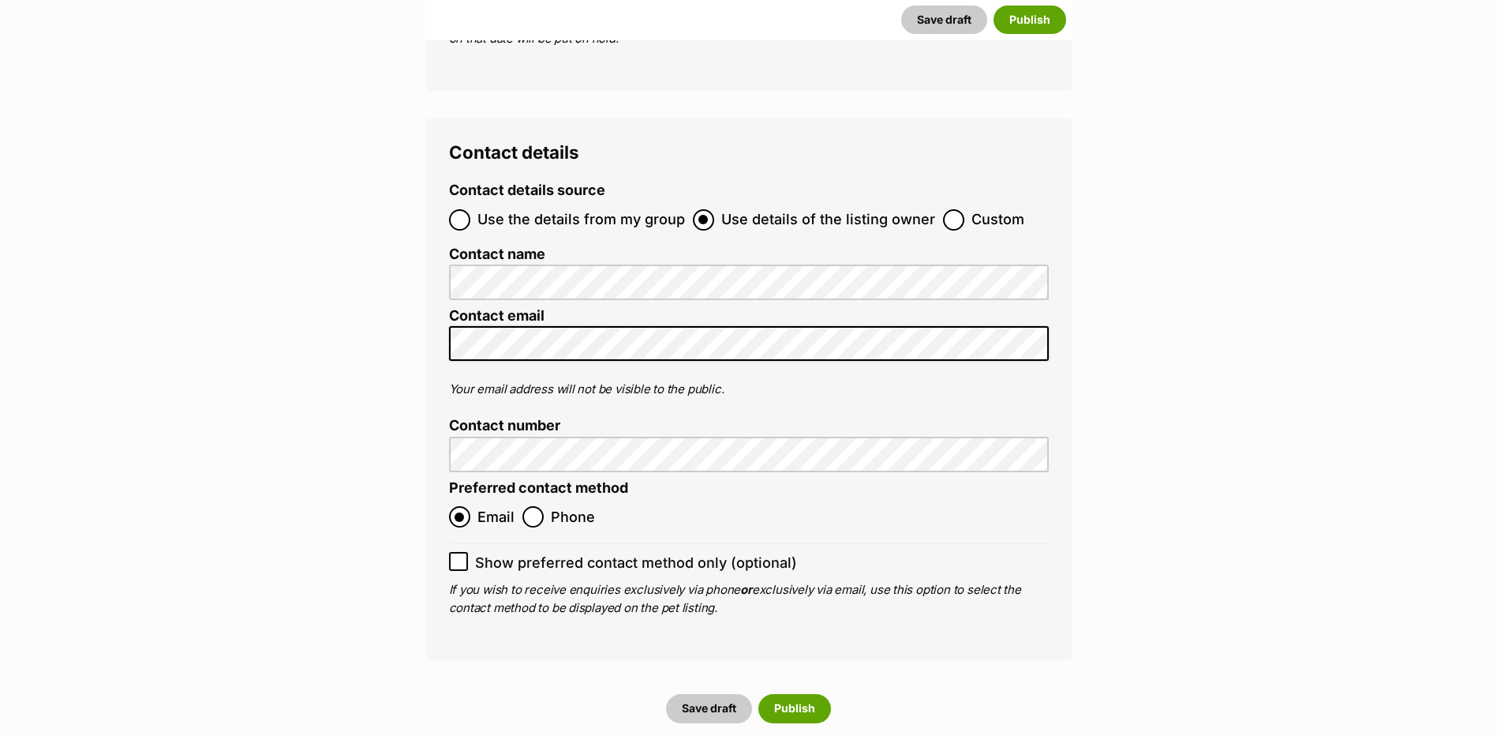
scroll to position [6064, 0]
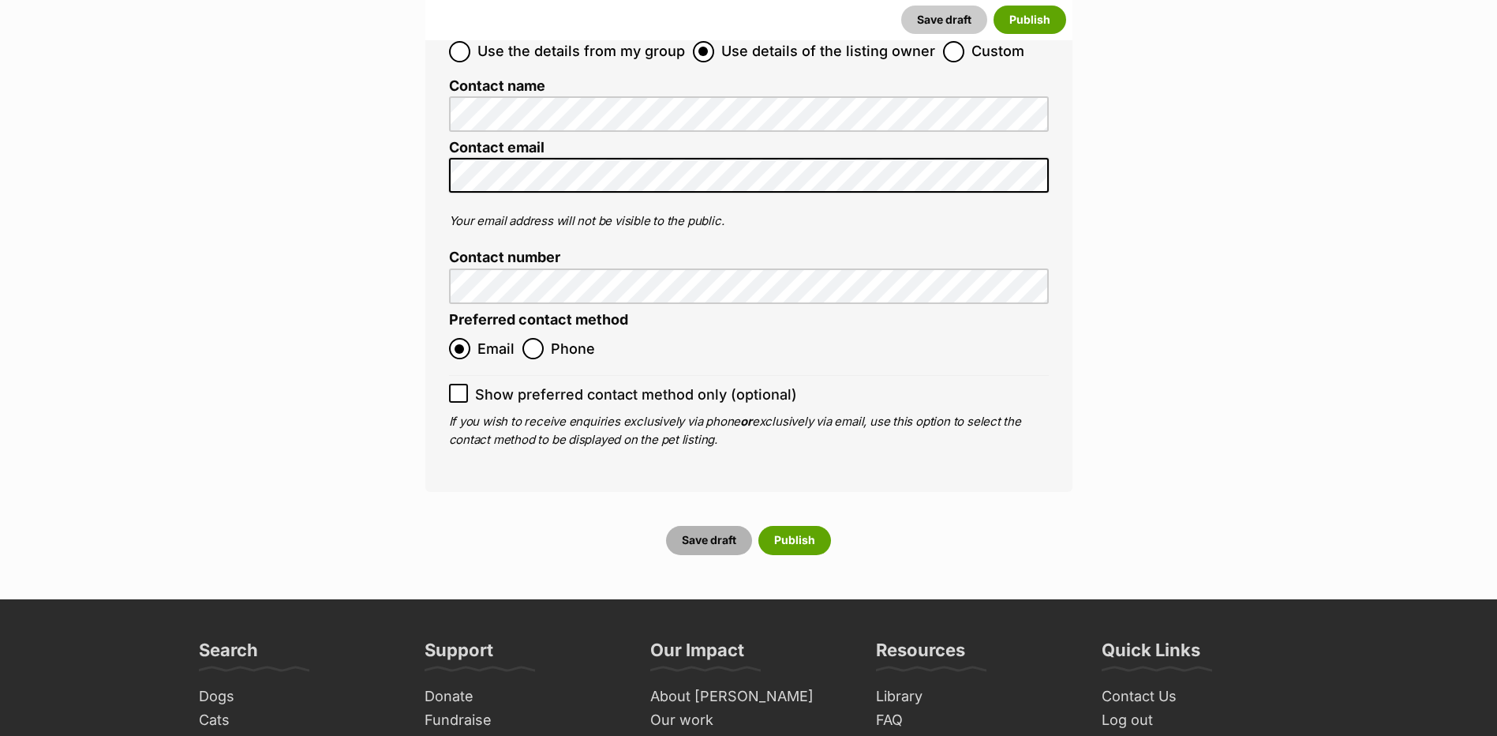
type input "FC201464"
click at [692, 526] on button "Save draft" at bounding box center [709, 540] width 86 height 28
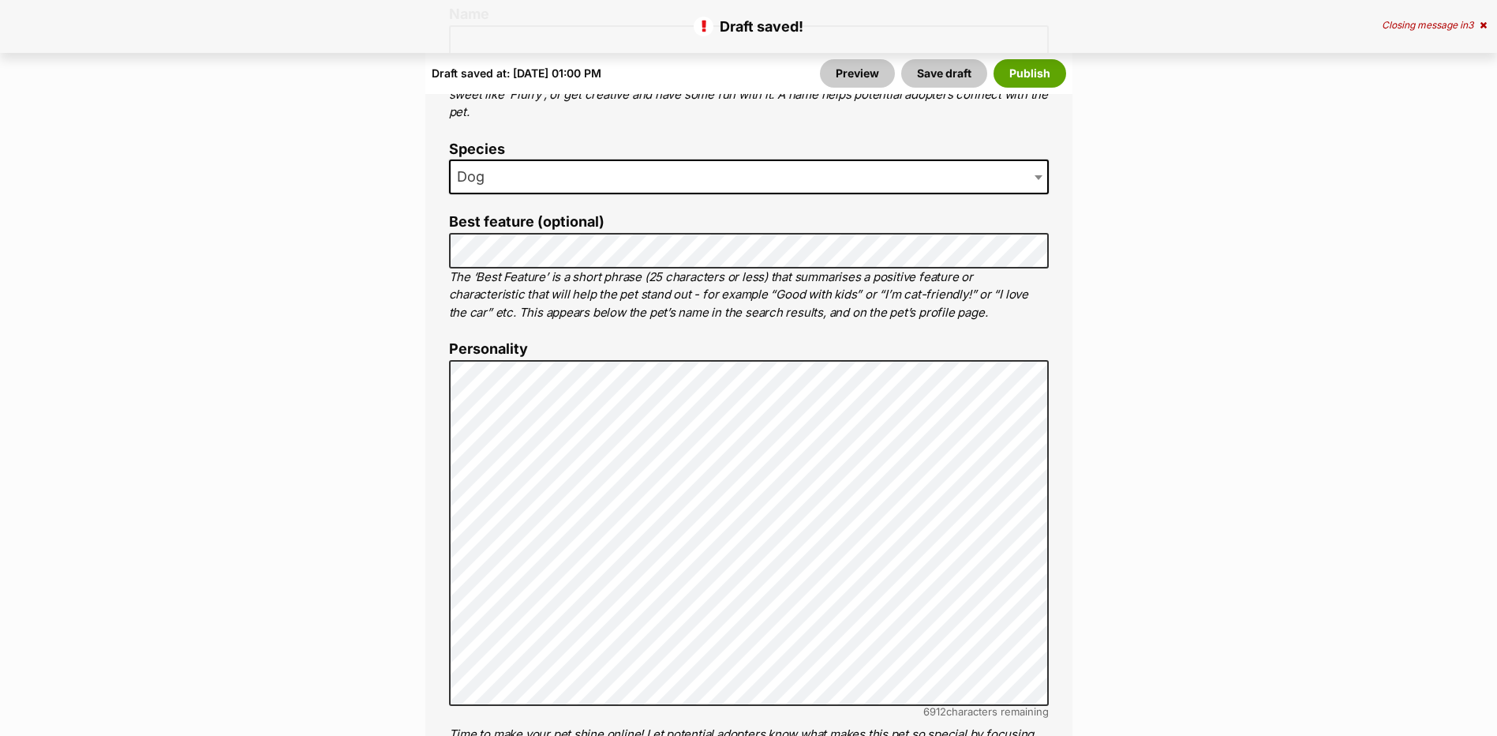
scroll to position [1347, 0]
